Goal: Information Seeking & Learning: Learn about a topic

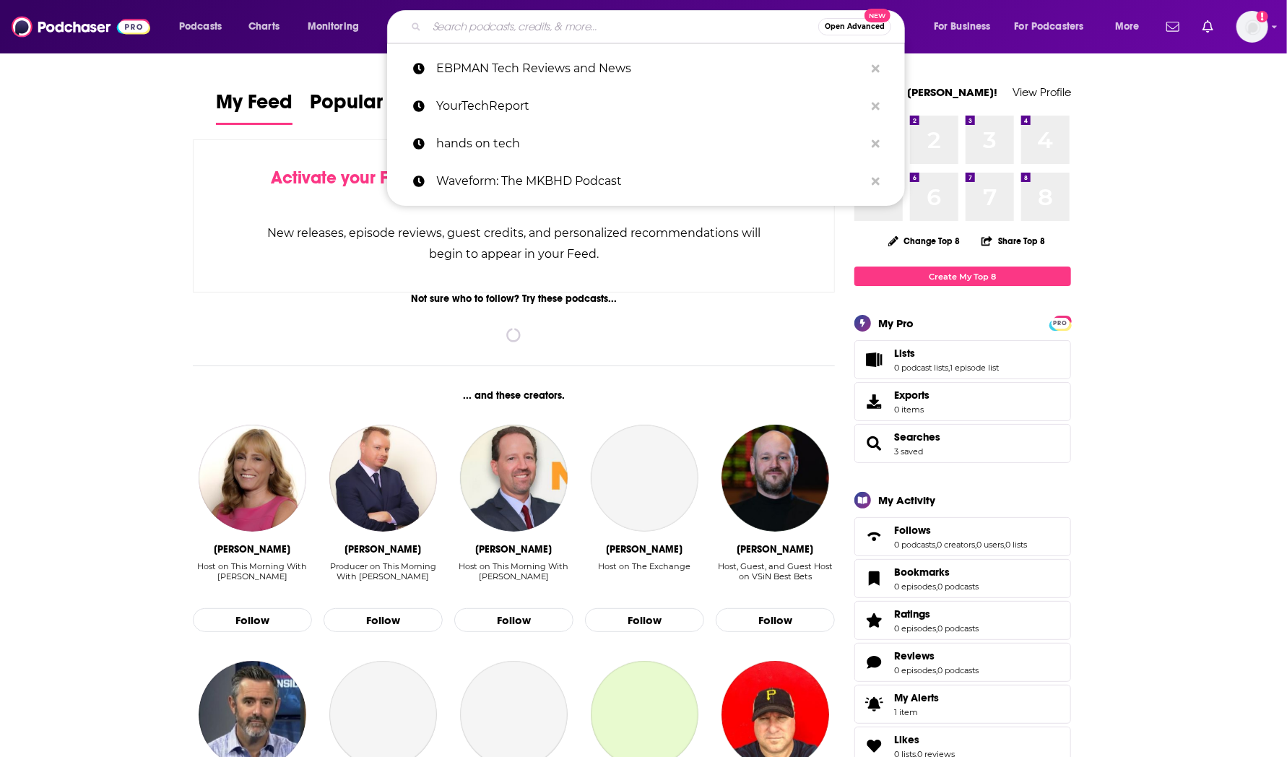
click at [454, 37] on input "Search podcasts, credits, & more..." at bounding box center [622, 26] width 391 height 23
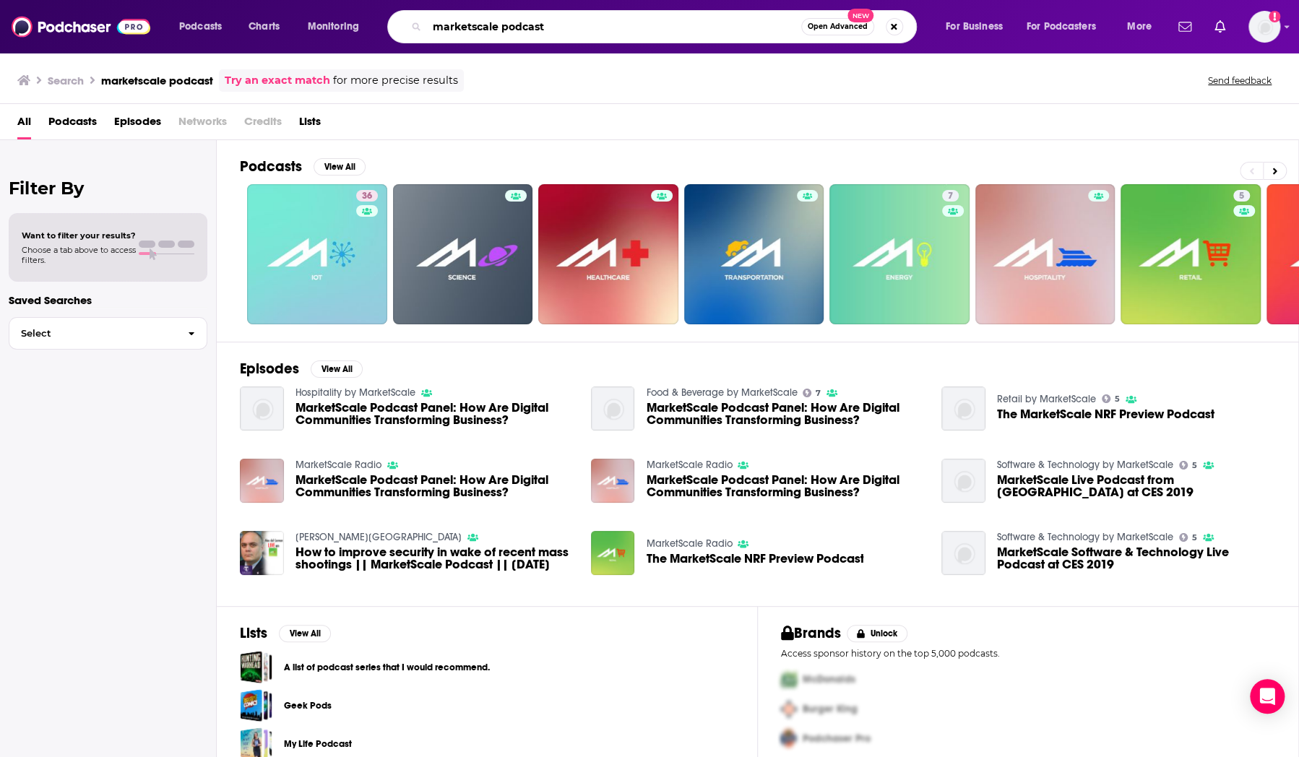
drag, startPoint x: 570, startPoint y: 17, endPoint x: 399, endPoint y: 13, distance: 170.5
click at [399, 13] on div "marketscale podcast Open Advanced New" at bounding box center [651, 26] width 529 height 33
paste input "The Hitchhiker's Guide P"
type input "The Hitchhiker's Guide Podcast"
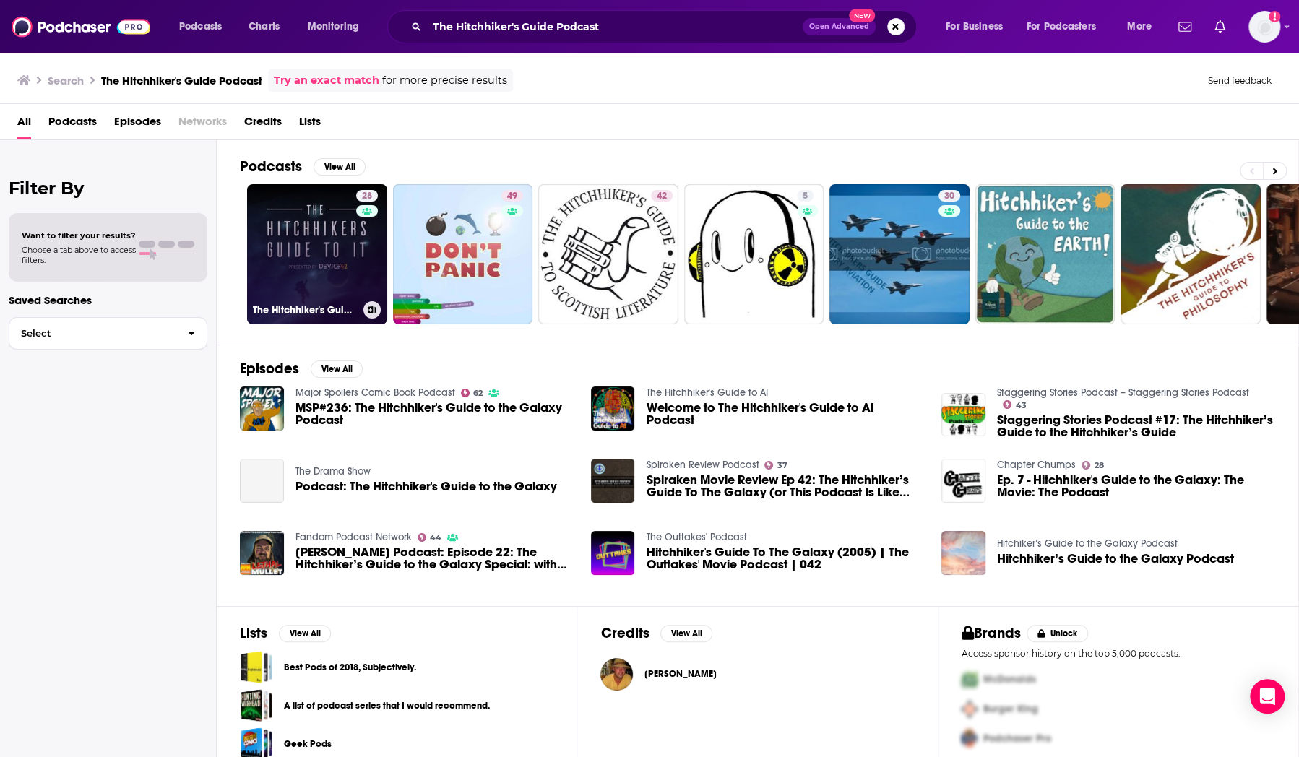
click at [321, 264] on link "28 The Hitchhiker's Guide Podcast" at bounding box center [317, 254] width 140 height 140
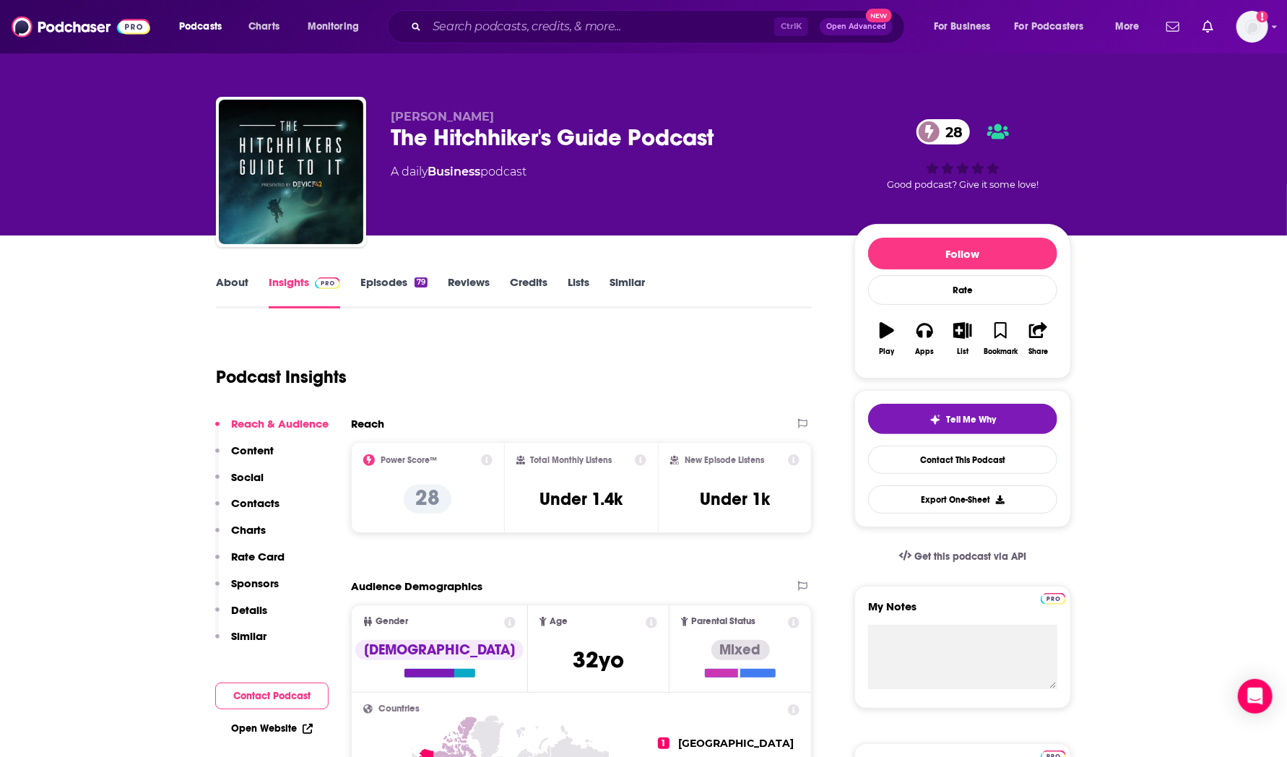
scroll to position [13, 0]
